Goal: Find specific page/section: Find specific page/section

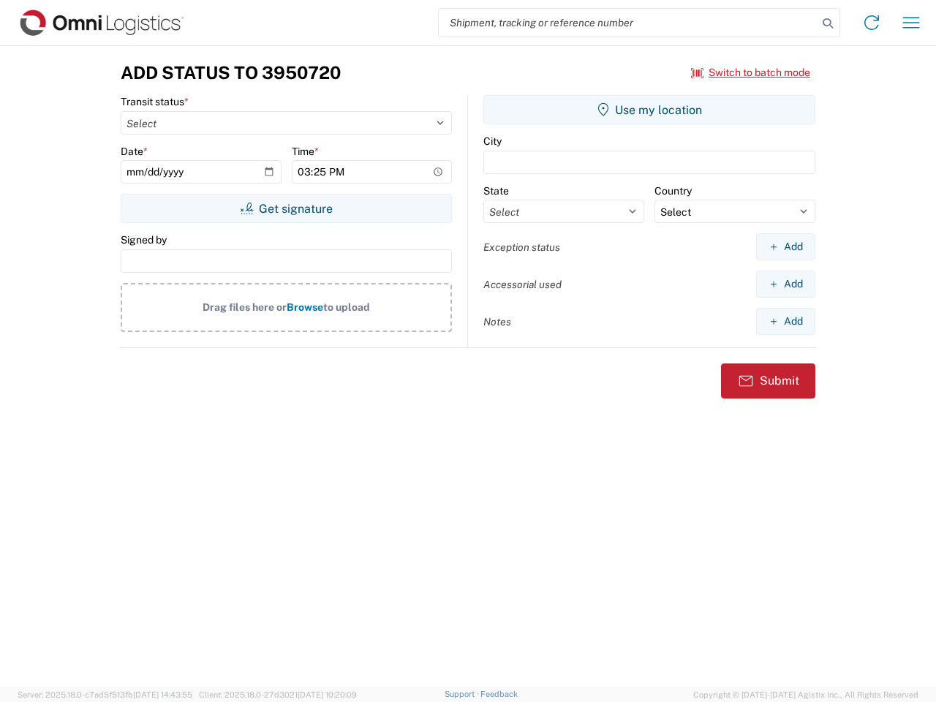
click at [628, 23] on input "search" at bounding box center [628, 23] width 379 height 28
click at [827, 23] on icon at bounding box center [827, 23] width 20 height 20
click at [871, 23] on icon at bounding box center [871, 22] width 23 height 23
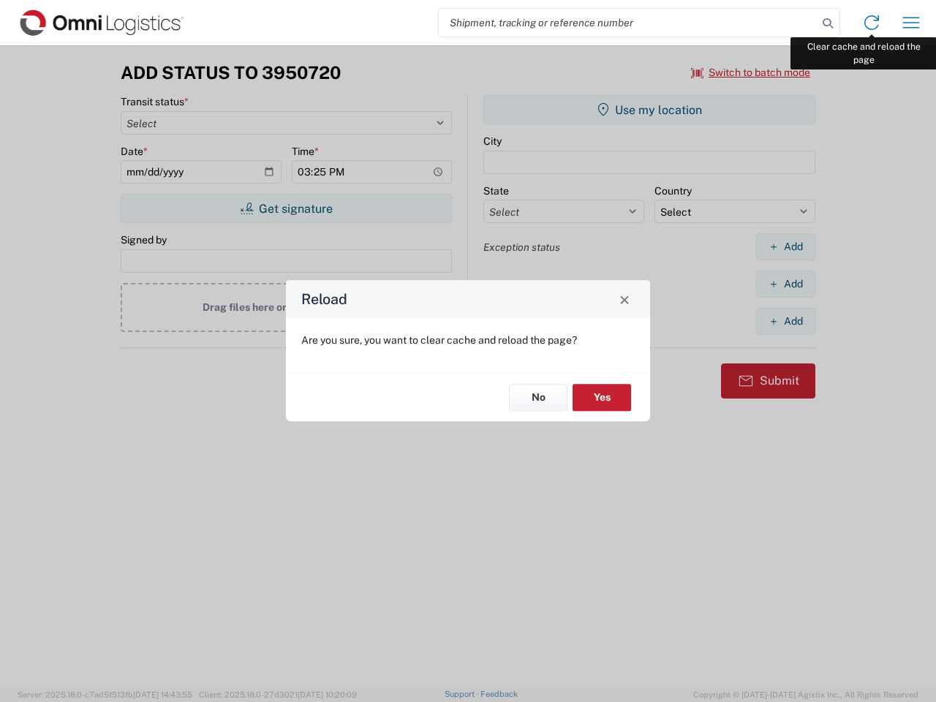
click at [911, 23] on div "Reload Are you sure, you want to clear cache and reload the page? No Yes" at bounding box center [468, 351] width 936 height 702
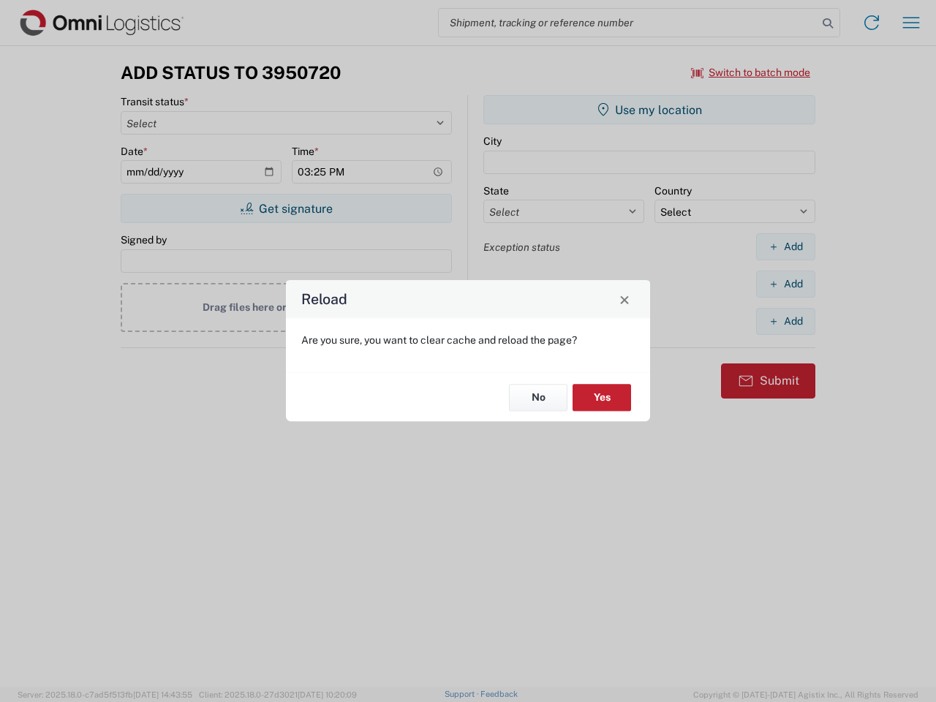
click at [751, 72] on div "Reload Are you sure, you want to clear cache and reload the page? No Yes" at bounding box center [468, 351] width 936 height 702
click at [286, 208] on div "Reload Are you sure, you want to clear cache and reload the page? No Yes" at bounding box center [468, 351] width 936 height 702
click at [649, 110] on div "Reload Are you sure, you want to clear cache and reload the page? No Yes" at bounding box center [468, 351] width 936 height 702
click at [785, 246] on div "Reload Are you sure, you want to clear cache and reload the page? No Yes" at bounding box center [468, 351] width 936 height 702
click at [785, 284] on div "Reload Are you sure, you want to clear cache and reload the page? No Yes" at bounding box center [468, 351] width 936 height 702
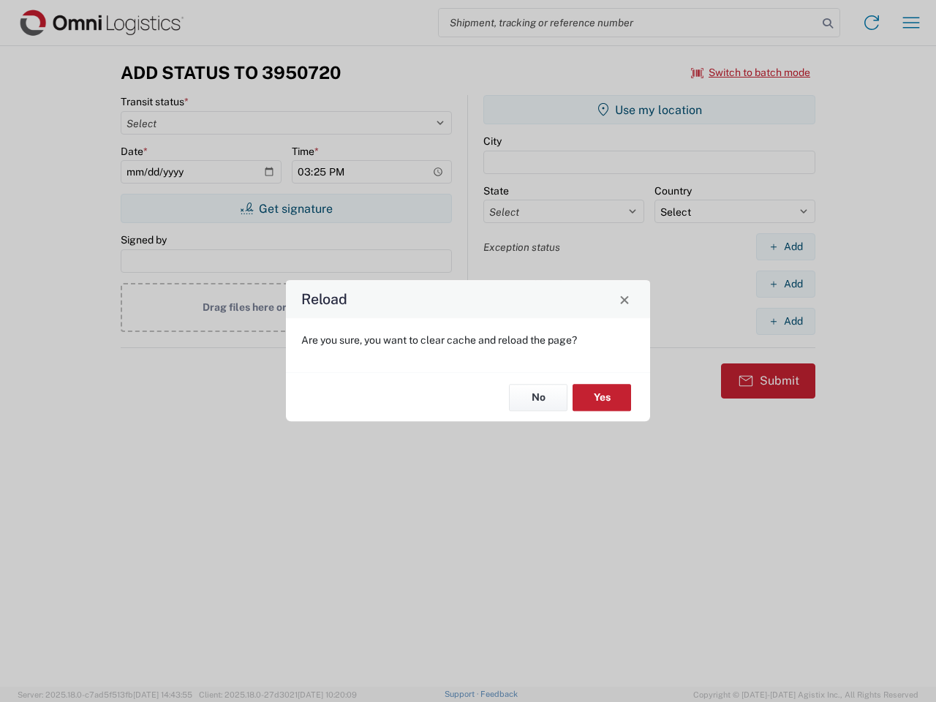
click at [785, 321] on div "Reload Are you sure, you want to clear cache and reload the page? No Yes" at bounding box center [468, 351] width 936 height 702
